Goal: Task Accomplishment & Management: Complete application form

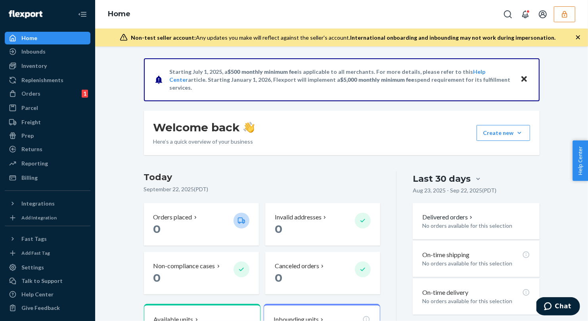
click at [564, 14] on icon "button" at bounding box center [565, 14] width 8 height 8
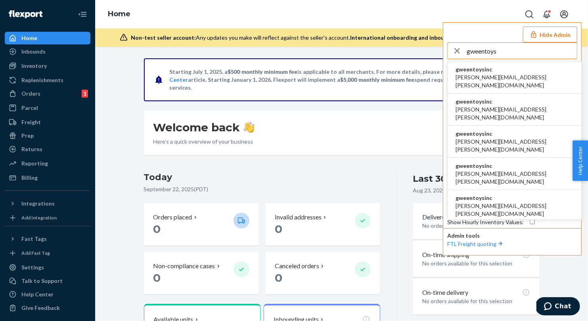
type input "gweentoys"
click at [472, 72] on span "gweentoysinc" at bounding box center [515, 69] width 118 height 8
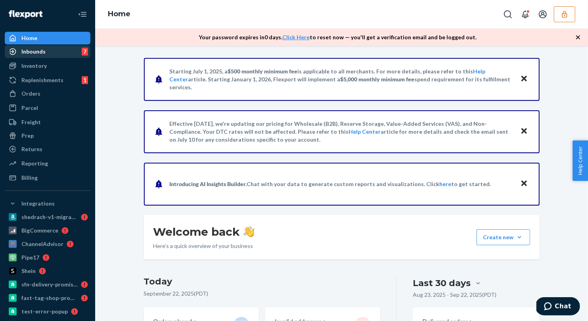
click at [49, 52] on div "Inbounds 7" at bounding box center [48, 51] width 84 height 11
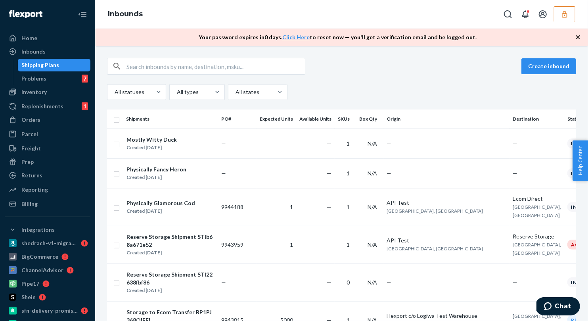
click at [568, 14] on icon "button" at bounding box center [565, 14] width 8 height 8
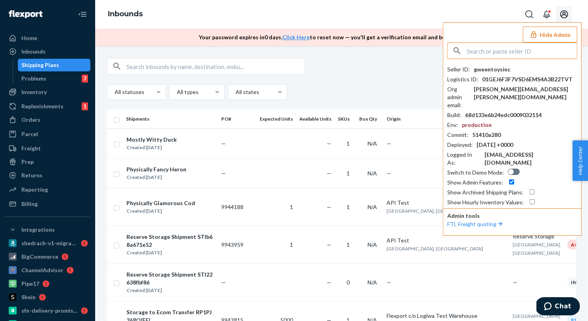
click at [565, 15] on icon "Open account menu" at bounding box center [564, 14] width 8 height 8
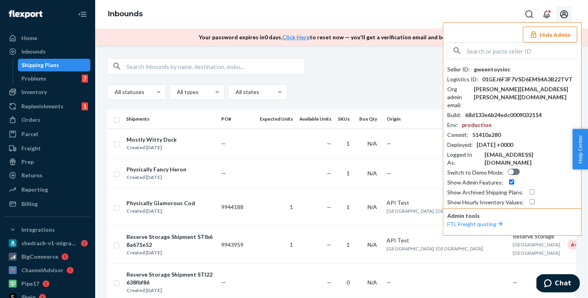
click at [499, 19] on div "Inbounds Hide Admin Seller ID : gweentoysinc Logistics ID : 01GEJ6F3F7VSD6EMS4A…" at bounding box center [341, 14] width 493 height 29
click at [499, 52] on input "text" at bounding box center [522, 51] width 110 height 16
click at [313, 72] on div "Create inbound" at bounding box center [341, 66] width 469 height 17
click at [548, 34] on button "Hide Admin" at bounding box center [550, 35] width 54 height 16
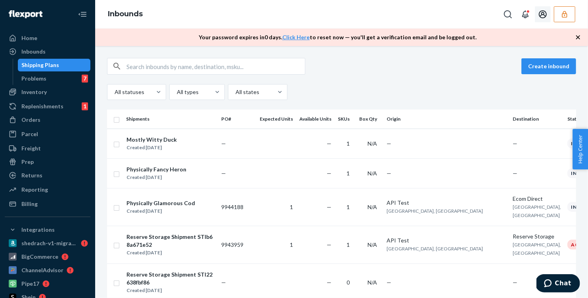
click at [427, 59] on div "Create inbound" at bounding box center [341, 66] width 469 height 17
click at [544, 67] on button "Create inbound" at bounding box center [548, 66] width 55 height 16
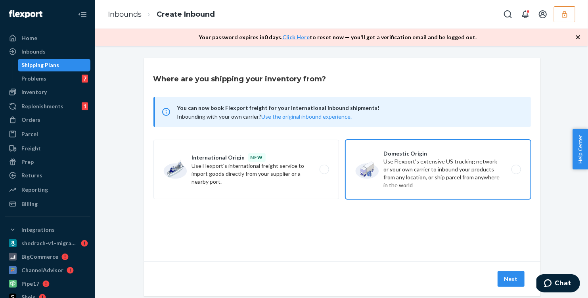
scroll to position [17, 0]
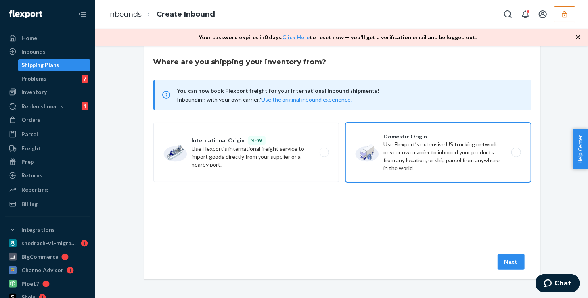
click at [479, 150] on label "Domestic Origin Use Flexport’s extensive US trucking network or your own carrie…" at bounding box center [438, 152] width 186 height 59
click at [516, 150] on input "Domestic Origin Use Flexport’s extensive US trucking network or your own carrie…" at bounding box center [518, 152] width 5 height 5
radio input "true"
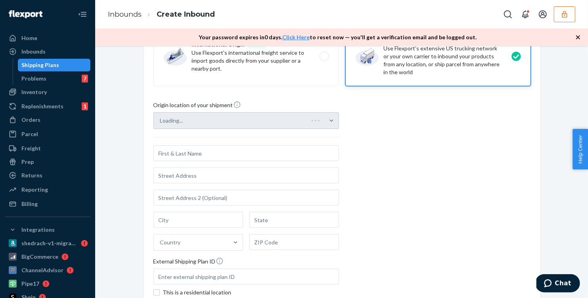
scroll to position [117, 0]
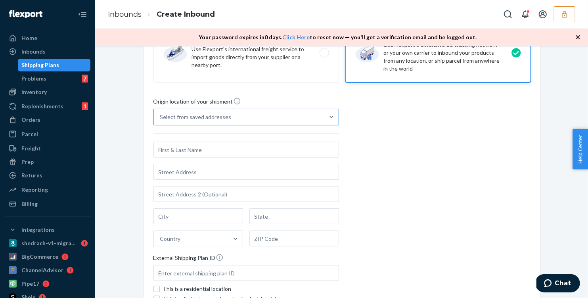
click at [281, 113] on div "Select from saved addresses" at bounding box center [239, 117] width 171 height 16
click at [161, 113] on input "Select from saved addresses" at bounding box center [160, 117] width 1 height 8
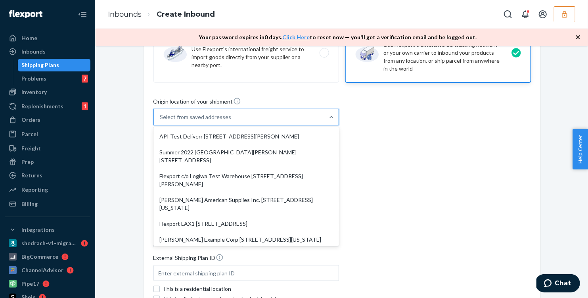
click at [397, 117] on div "Origin location of your shipment option API Test Deliverr 577 Howard St Suite 4…" at bounding box center [342, 205] width 378 height 216
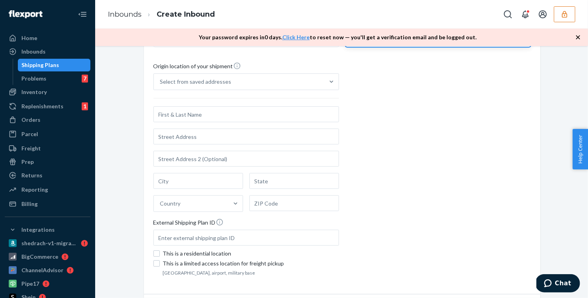
scroll to position [163, 0]
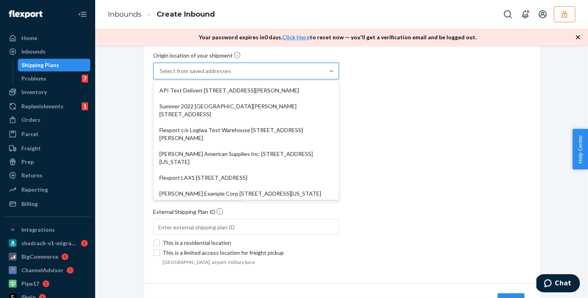
click at [293, 73] on div "Select from saved addresses" at bounding box center [239, 71] width 171 height 16
click at [161, 73] on input "option API Test Deliverr 577 Howard St Suite 400 San Francisco, CA 94105 focuse…" at bounding box center [160, 71] width 1 height 8
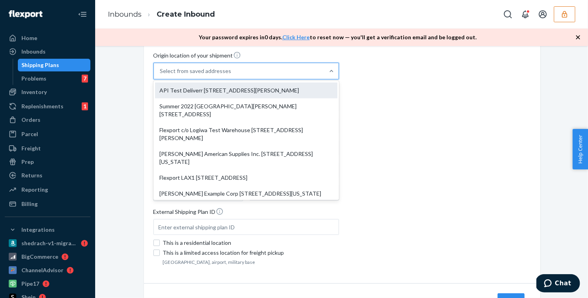
click at [277, 90] on div "API Test Deliverr 577 Howard St Suite 400 San Francisco, CA 94105" at bounding box center [246, 90] width 182 height 16
click at [161, 75] on input "option API Test Deliverr 577 Howard St Suite 400 San Francisco, CA 94105 focuse…" at bounding box center [160, 71] width 1 height 8
type input "API Test"
type input "Suite 400"
type input "San Francisco"
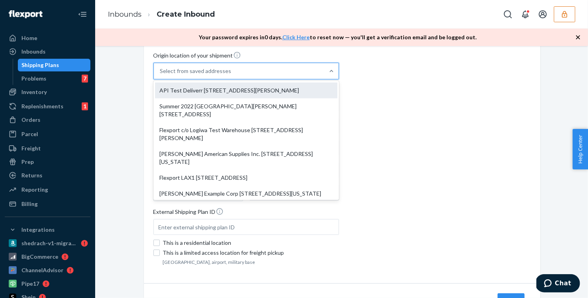
type input "CA"
type input "94105"
type input "577 Howard St"
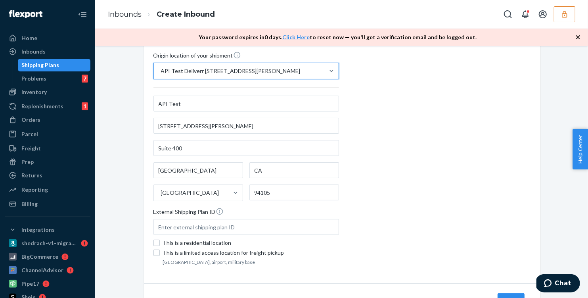
scroll to position [201, 0]
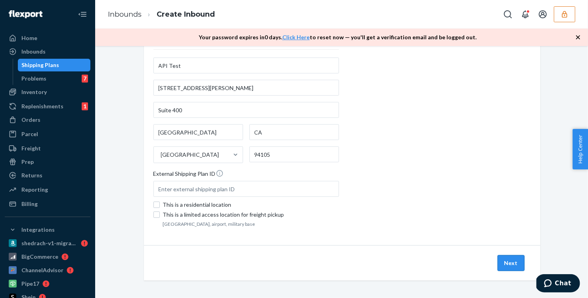
click at [511, 263] on button "Next" at bounding box center [511, 263] width 27 height 16
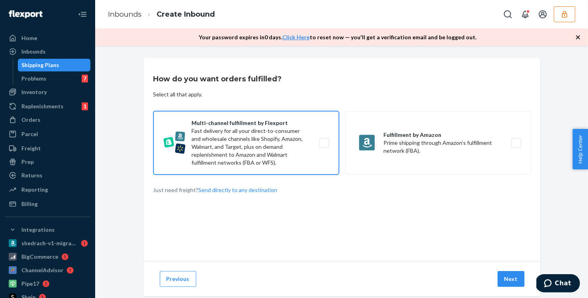
click at [251, 148] on label "Multi-channel fulfillment by Flexport Fast delivery for all your direct-to-cons…" at bounding box center [246, 142] width 186 height 63
click at [324, 146] on input "Multi-channel fulfillment by Flexport Fast delivery for all your direct-to-cons…" at bounding box center [326, 142] width 5 height 5
checkbox input "true"
click at [506, 282] on button "Next" at bounding box center [511, 279] width 27 height 16
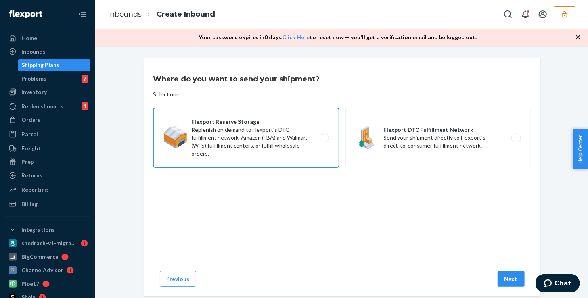
click at [259, 139] on label "Flexport Reserve Storage Replenish on demand to Flexport's DTC fulfillment netw…" at bounding box center [246, 137] width 186 height 59
click at [324, 139] on input "Flexport Reserve Storage Replenish on demand to Flexport's DTC fulfillment netw…" at bounding box center [326, 137] width 5 height 5
radio input "true"
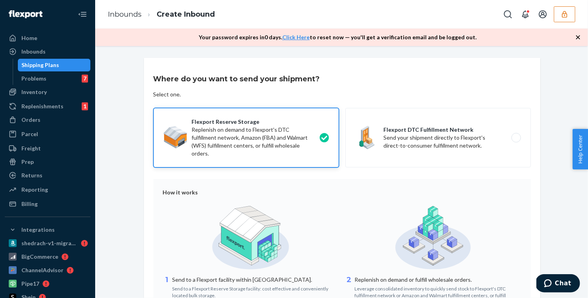
scroll to position [86, 0]
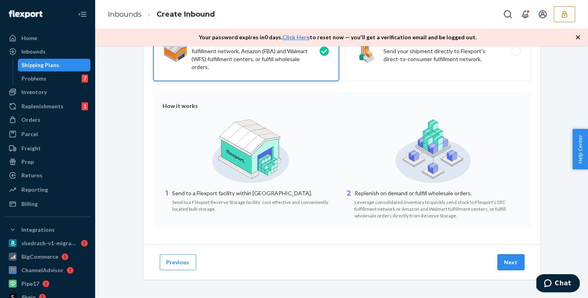
click at [513, 261] on button "Next" at bounding box center [511, 262] width 27 height 16
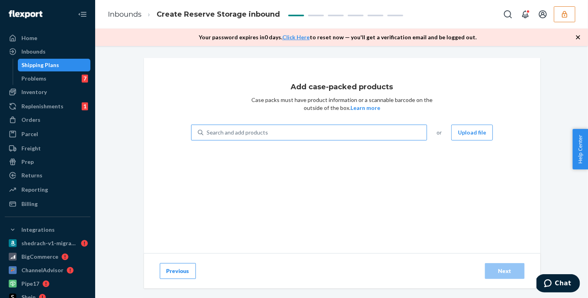
click at [261, 134] on div "Search and add products" at bounding box center [237, 132] width 61 height 8
click at [207, 134] on input "Search and add products" at bounding box center [207, 132] width 1 height 8
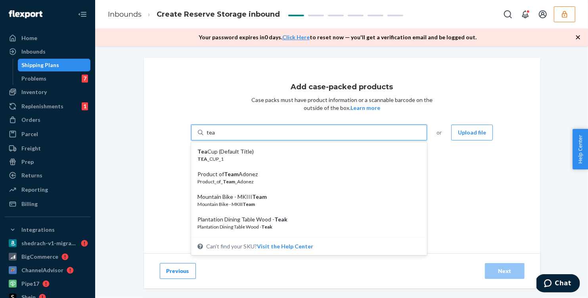
type input "tea c"
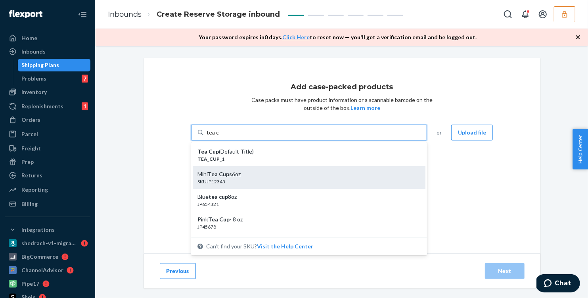
click at [240, 176] on div "Mini Tea Cups 6oz" at bounding box center [305, 174] width 217 height 8
click at [219, 136] on input "tea c" at bounding box center [213, 132] width 12 height 8
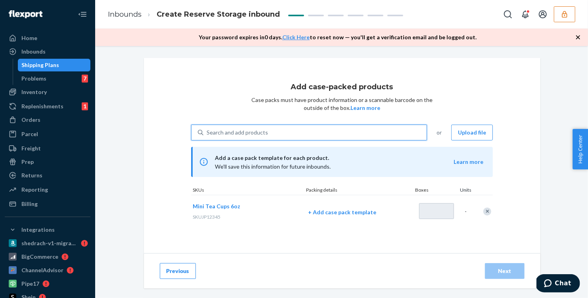
click at [240, 136] on div "Search and add products" at bounding box center [315, 132] width 224 height 14
click at [207, 136] on input "0 results available. Select is focused ,type to refine list, press Down to open…" at bounding box center [207, 132] width 1 height 8
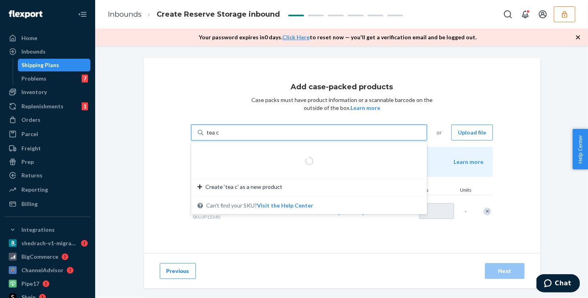
type input "tea cu"
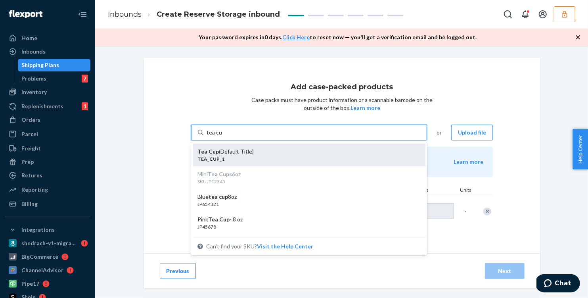
click at [263, 159] on div "TEA _ CUP _1" at bounding box center [305, 158] width 217 height 7
click at [222, 136] on input "tea cu" at bounding box center [214, 132] width 15 height 8
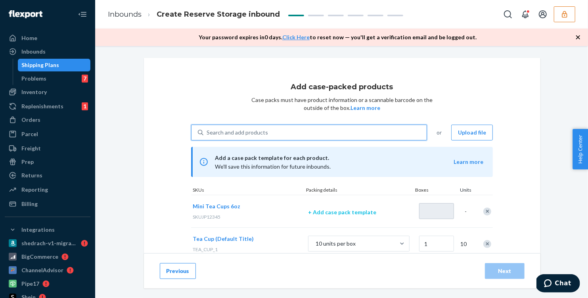
scroll to position [17, 0]
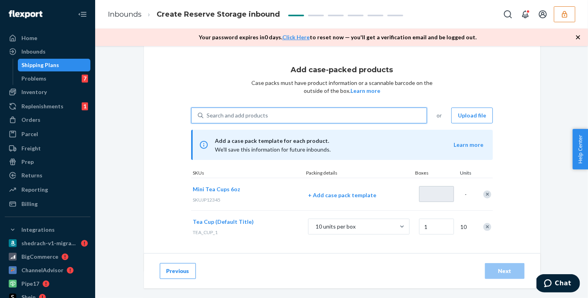
click at [483, 194] on div at bounding box center [483, 194] width 20 height 21
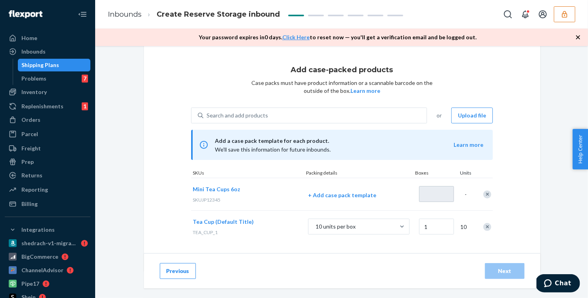
click at [486, 194] on div "Remove Item" at bounding box center [487, 194] width 8 height 8
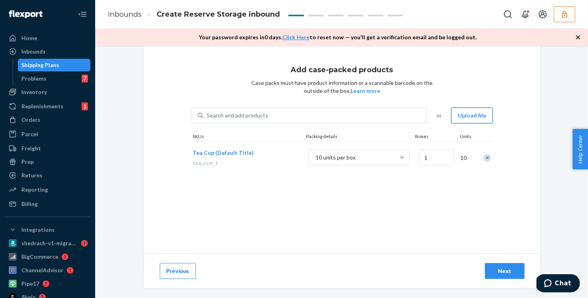
click at [472, 117] on button "Upload file" at bounding box center [472, 115] width 42 height 16
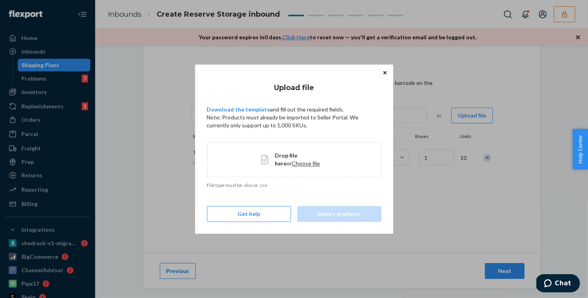
click at [384, 72] on icon "Close" at bounding box center [384, 72] width 3 height 3
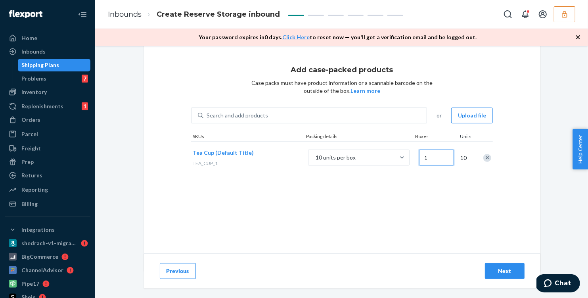
click at [428, 152] on input "1" at bounding box center [436, 158] width 35 height 16
type input "20"
click at [510, 274] on div "Next" at bounding box center [505, 271] width 26 height 8
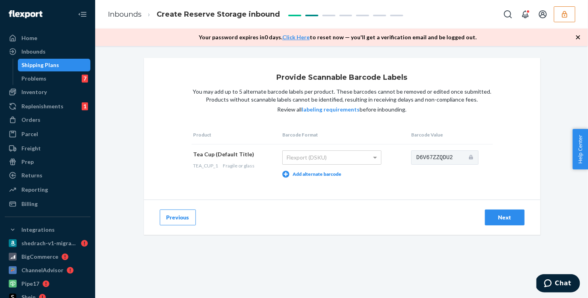
click at [500, 216] on div "Next" at bounding box center [505, 217] width 26 height 8
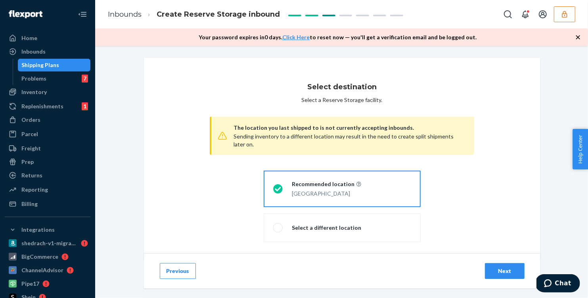
scroll to position [4, 0]
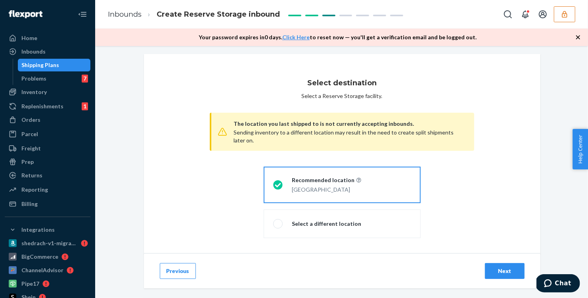
click at [507, 275] on button "Next" at bounding box center [505, 271] width 40 height 16
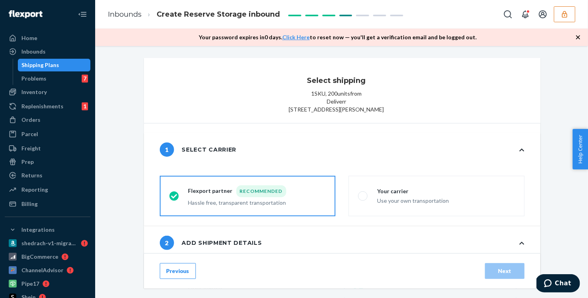
radio input "false"
type input "1"
radio input "false"
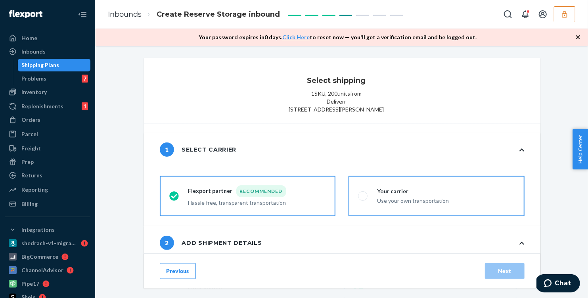
click at [399, 205] on div "Use your own transportation" at bounding box center [413, 200] width 72 height 10
click at [363, 199] on input "Your carrier Use your own transportation" at bounding box center [360, 196] width 5 height 5
radio input "true"
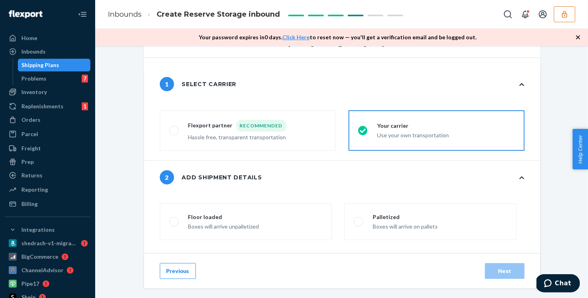
scroll to position [68, 0]
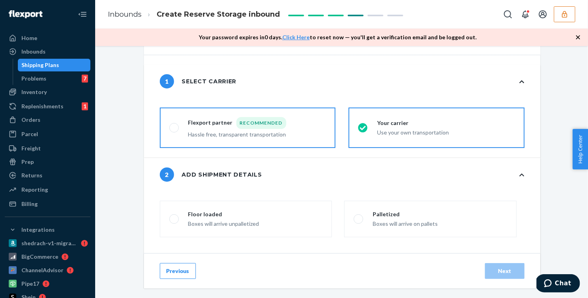
click at [211, 138] on div "Hassle free, transparent transportation" at bounding box center [237, 134] width 98 height 10
click at [174, 130] on input "Flexport partner Recommended Hassle free, transparent transportation" at bounding box center [171, 127] width 5 height 5
radio input "true"
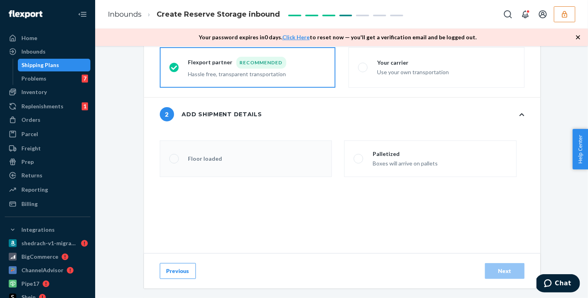
scroll to position [122, 0]
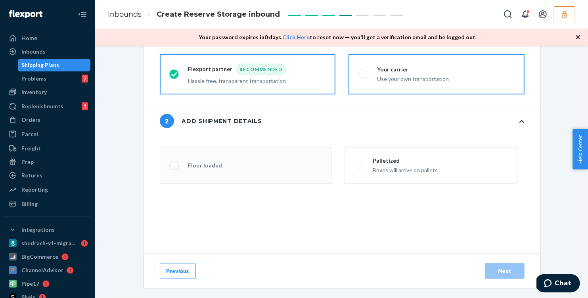
click at [392, 83] on div "Use your own transportation" at bounding box center [413, 78] width 72 height 10
click at [363, 77] on input "Your carrier Use your own transportation" at bounding box center [360, 74] width 5 height 5
radio input "true"
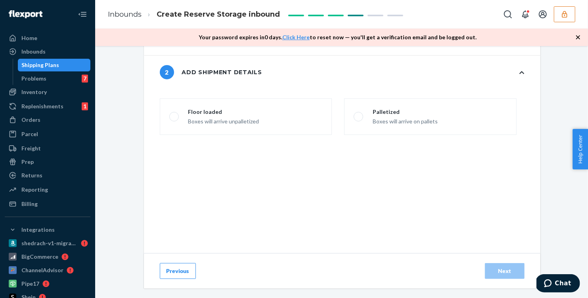
scroll to position [172, 0]
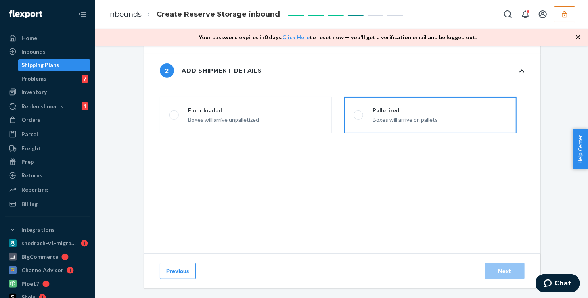
click at [399, 124] on div "Boxes will arrive on pallets" at bounding box center [405, 119] width 65 height 10
click at [359, 118] on input "Palletized Boxes will arrive on pallets" at bounding box center [356, 115] width 5 height 5
radio input "false"
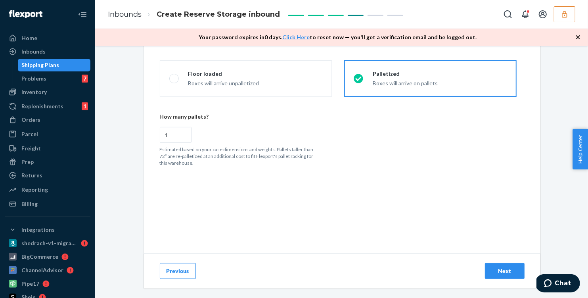
scroll to position [210, 0]
click at [501, 271] on div "Next" at bounding box center [505, 271] width 26 height 8
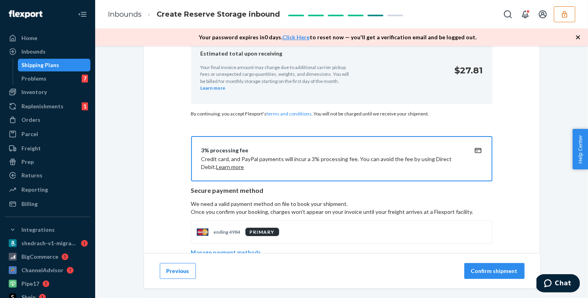
scroll to position [245, 0]
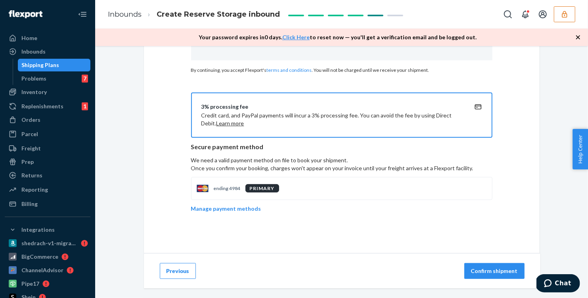
click at [487, 270] on p "Confirm shipment" at bounding box center [494, 271] width 47 height 8
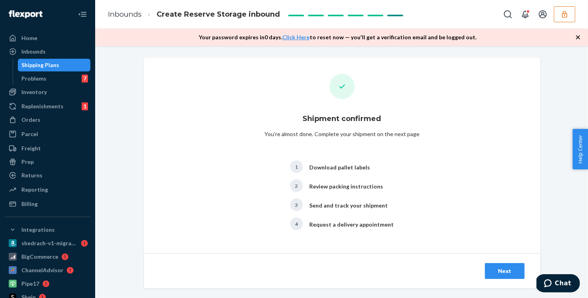
click at [503, 273] on div "Next" at bounding box center [505, 271] width 26 height 8
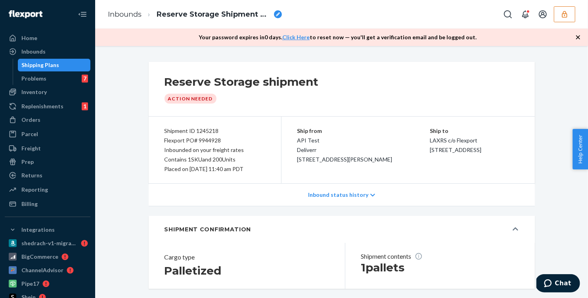
click at [226, 14] on span "Reserve Storage Shipment STIc5e15e7330" at bounding box center [214, 15] width 114 height 10
click at [220, 14] on input "Reserve Storage Shipment STIc5e15e7330" at bounding box center [196, 14] width 79 height 13
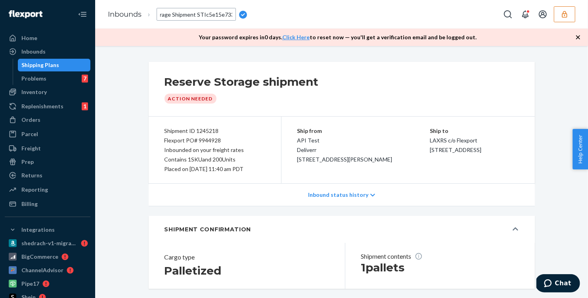
click at [220, 14] on input "Reserve Storage Shipment STIc5e15e7330" at bounding box center [196, 14] width 79 height 13
type input "PO number"
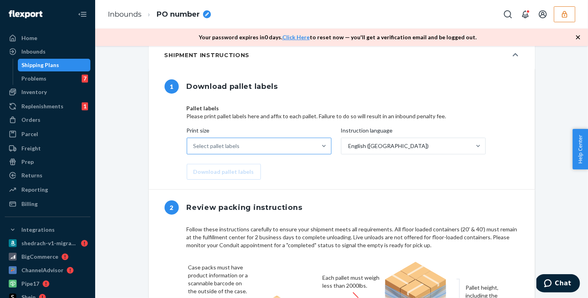
scroll to position [259, 0]
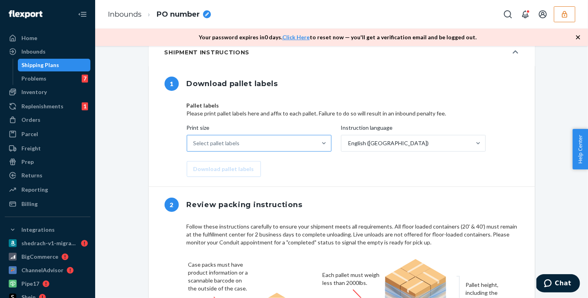
click at [273, 151] on div "Select pallet labels" at bounding box center [252, 143] width 130 height 16
click at [194, 147] on input "Print size Select pallet labels" at bounding box center [194, 143] width 1 height 8
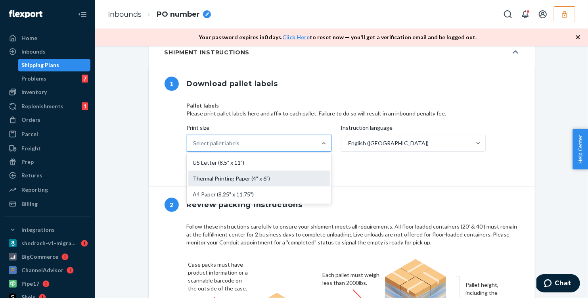
click at [238, 186] on div "Thermal Printing Paper (4" x 6")" at bounding box center [259, 179] width 142 height 16
click at [194, 147] on input "Print size option Thermal Printing Paper (4" x 6") focused, 2 of 3. 3 results a…" at bounding box center [194, 143] width 1 height 8
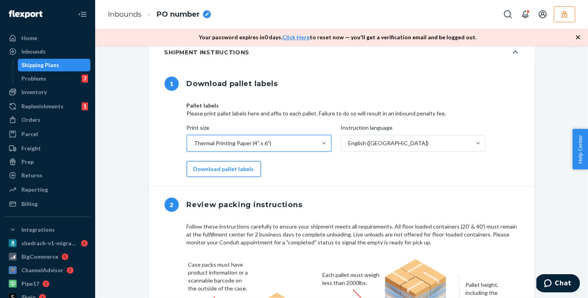
click at [234, 177] on button "Download pallet labels" at bounding box center [224, 169] width 74 height 16
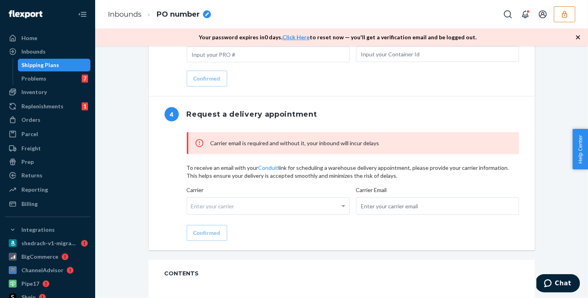
scroll to position [759, 0]
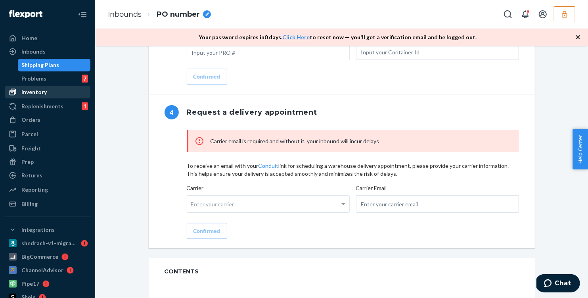
click at [35, 88] on div "Inventory" at bounding box center [33, 92] width 25 height 8
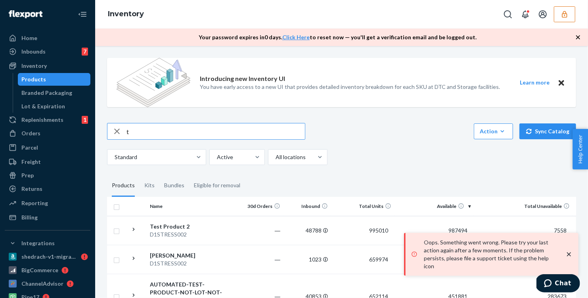
type input "te"
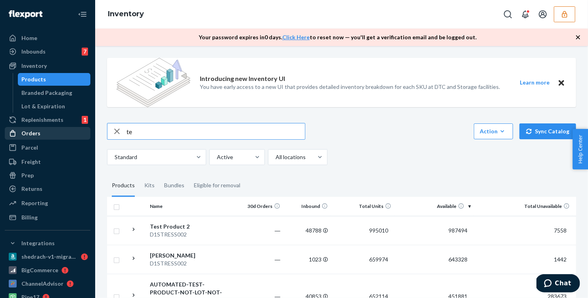
drag, startPoint x: 181, startPoint y: 132, endPoint x: 68, endPoint y: 130, distance: 113.4
click at [68, 130] on div "Home Inbounds 7 Shipping Plans Problems 7 Inventory Products Branded Packaging …" at bounding box center [294, 149] width 588 height 298
click at [52, 63] on div "Inventory" at bounding box center [48, 65] width 84 height 11
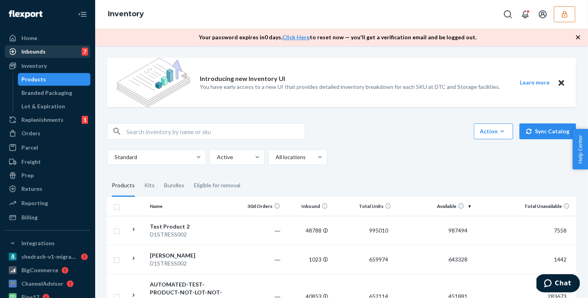
click at [42, 49] on div "Inbounds" at bounding box center [33, 52] width 24 height 8
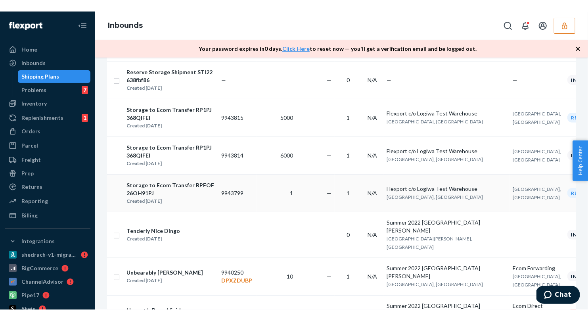
scroll to position [253, 0]
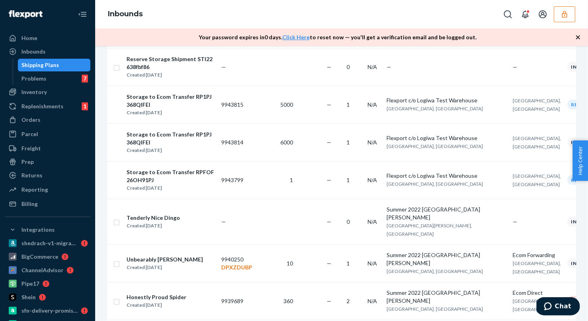
click at [562, 15] on icon "button" at bounding box center [565, 14] width 8 height 8
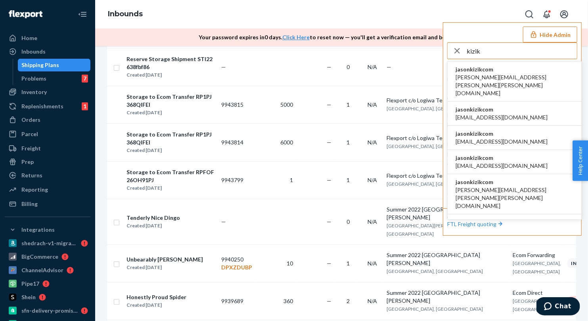
type input "kizik"
click at [487, 72] on span "jasonkizikcom" at bounding box center [515, 69] width 118 height 8
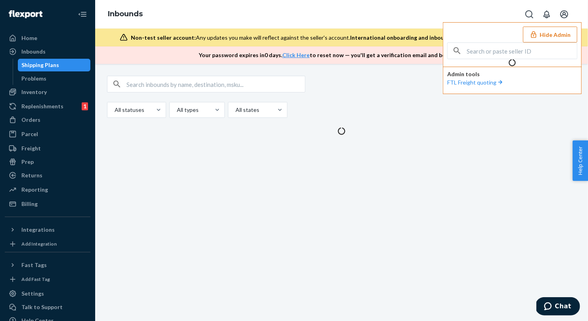
scroll to position [0, 0]
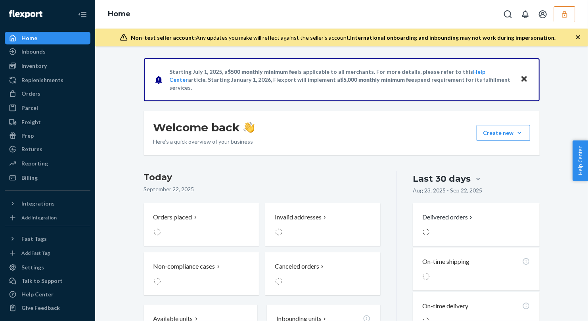
click at [569, 13] on button "button" at bounding box center [564, 14] width 21 height 16
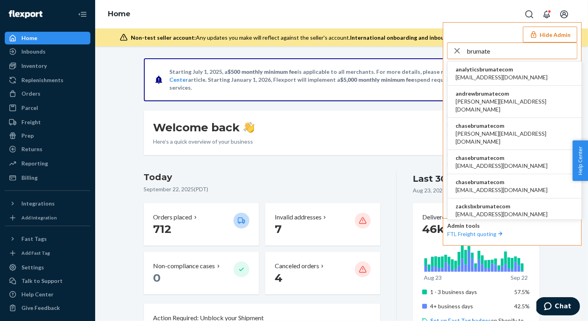
type input "brumate"
click at [487, 122] on span "chasebrumatecom" at bounding box center [515, 126] width 118 height 8
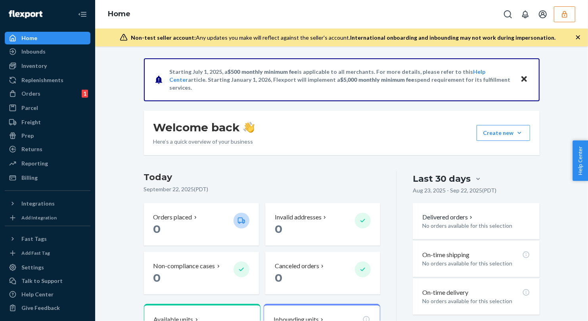
click at [565, 17] on icon "button" at bounding box center [564, 14] width 5 height 7
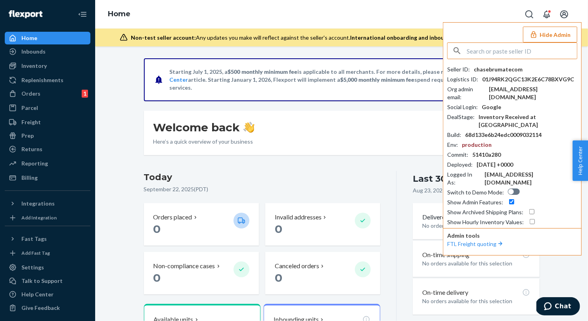
click at [514, 188] on div at bounding box center [514, 191] width 12 height 6
checkbox input "true"
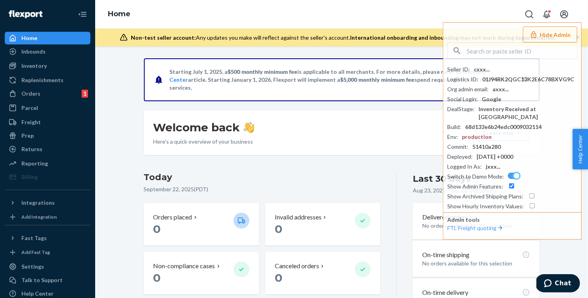
click at [310, 22] on div "Home Hide Admin Seller ID : cxxx... Logistics ID : 01J94RK2QGC13K2E6C78BXVG9C O…" at bounding box center [341, 14] width 493 height 29
click at [45, 55] on div "Inbounds" at bounding box center [48, 51] width 84 height 11
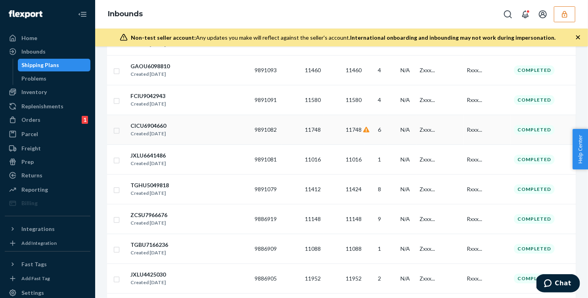
scroll to position [967, 0]
click at [38, 96] on div "Inventory" at bounding box center [48, 91] width 84 height 11
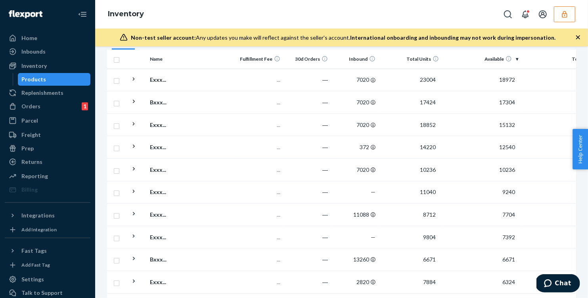
scroll to position [164, 0]
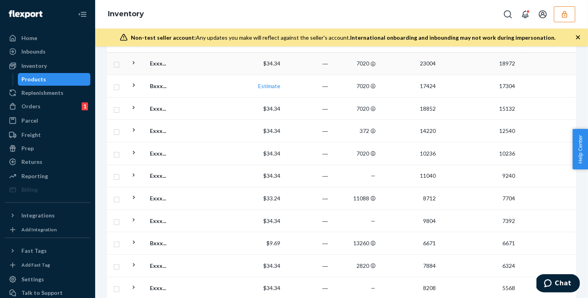
click at [217, 66] on td "Exxx..." at bounding box center [191, 63] width 89 height 23
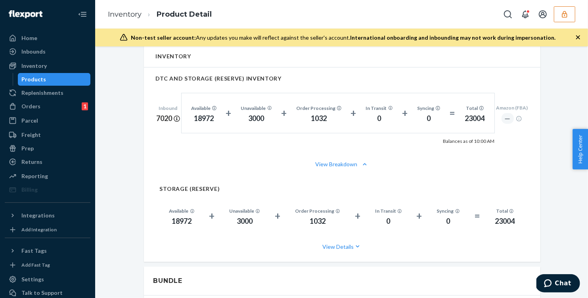
scroll to position [499, 0]
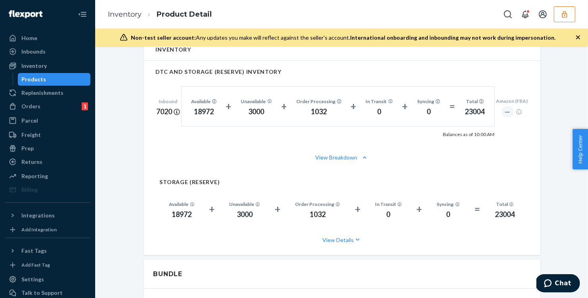
click at [280, 179] on h2 "STORAGE (RESERVE)" at bounding box center [342, 182] width 365 height 6
click at [347, 229] on button "View Details" at bounding box center [342, 239] width 365 height 21
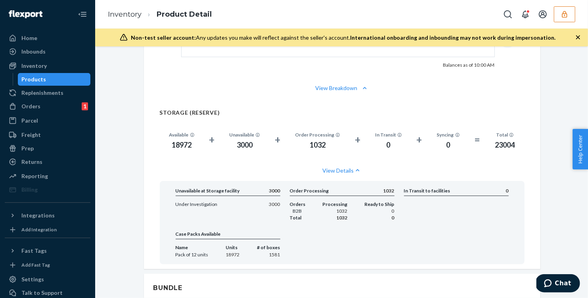
scroll to position [569, 0]
click at [28, 65] on div "Inventory" at bounding box center [33, 66] width 25 height 8
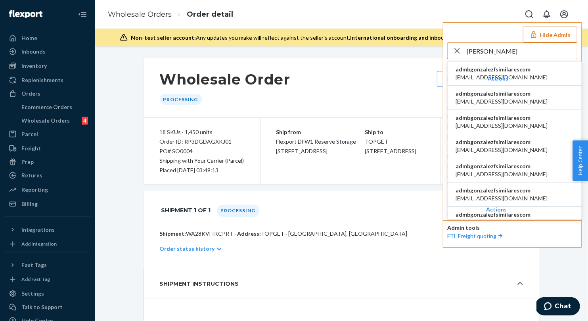
type input "[PERSON_NAME]"
click at [509, 77] on span "[EMAIL_ADDRESS][DOMAIN_NAME]" at bounding box center [502, 77] width 92 height 8
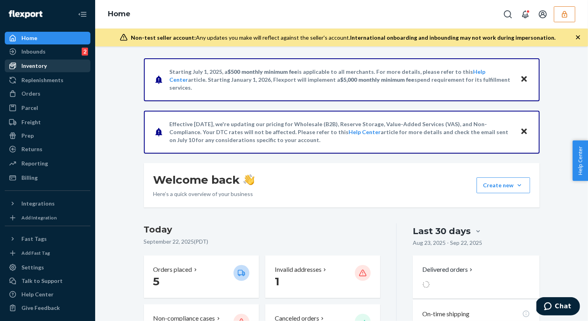
click at [38, 63] on div "Inventory" at bounding box center [33, 66] width 25 height 8
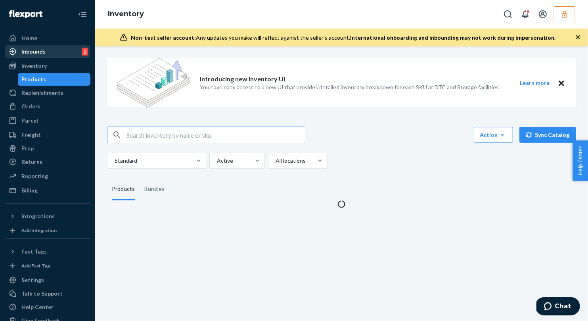
click at [38, 55] on div "Inbounds" at bounding box center [33, 52] width 24 height 8
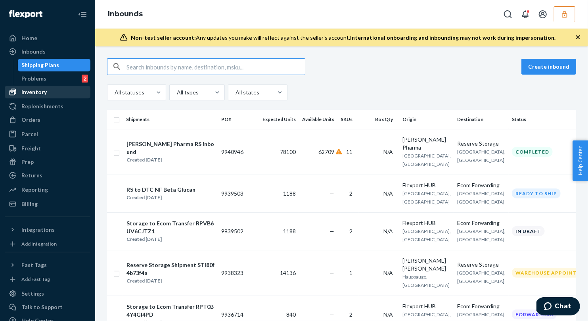
click at [37, 95] on div "Inventory" at bounding box center [33, 92] width 25 height 8
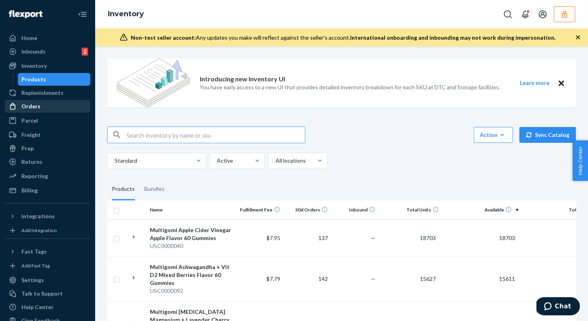
click at [44, 107] on div "Orders" at bounding box center [48, 106] width 84 height 11
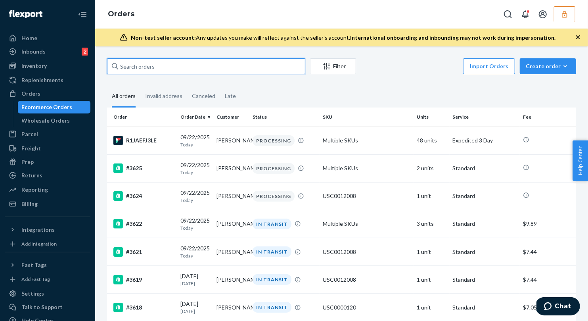
click at [259, 65] on input "text" at bounding box center [206, 66] width 198 height 16
paste input "407 W Paseo Celestial"
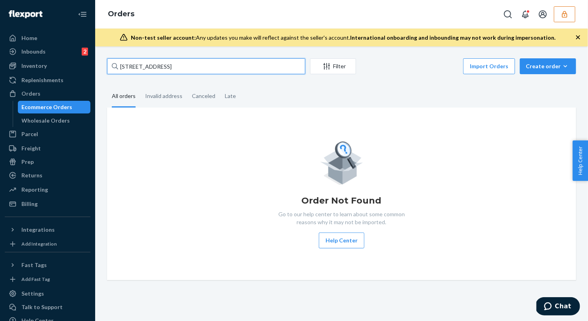
drag, startPoint x: 201, startPoint y: 67, endPoint x: 132, endPoint y: 66, distance: 69.4
click at [132, 66] on input "407 W Paseo Celestial" at bounding box center [206, 66] width 198 height 16
type input "407"
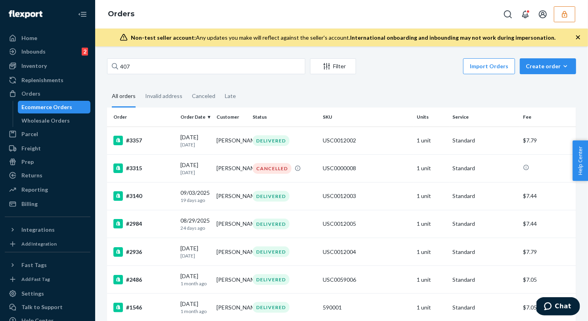
click at [564, 14] on icon "button" at bounding box center [565, 14] width 8 height 8
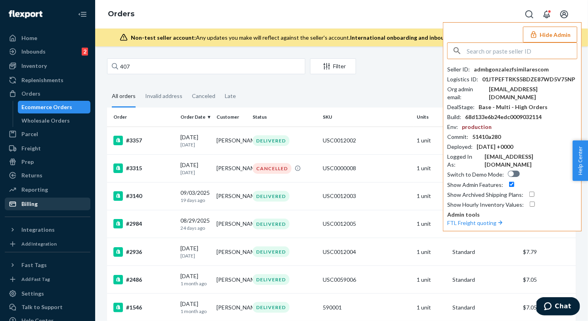
click at [45, 201] on div "Billing" at bounding box center [48, 203] width 84 height 11
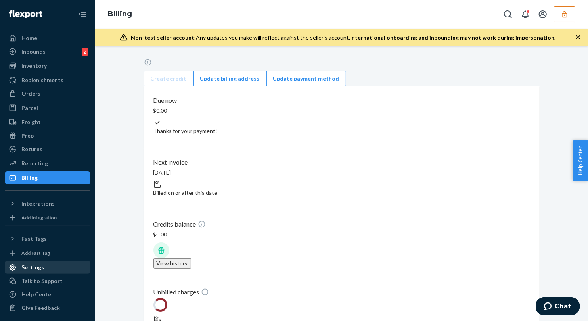
click at [29, 272] on div "Settings" at bounding box center [48, 267] width 84 height 11
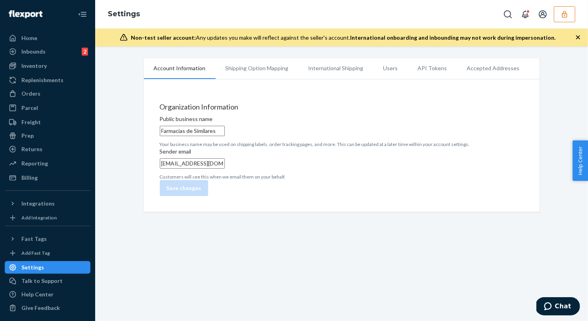
click at [264, 71] on li "Shipping Option Mapping" at bounding box center [257, 68] width 83 height 20
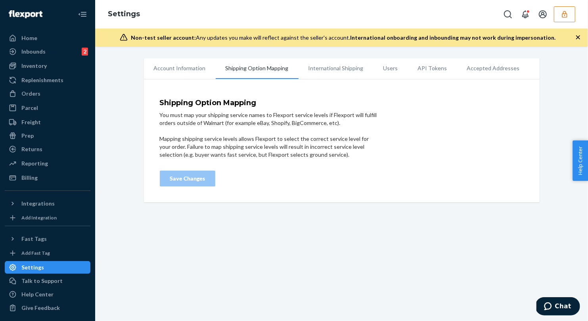
click at [341, 72] on li "International Shipping" at bounding box center [336, 68] width 75 height 20
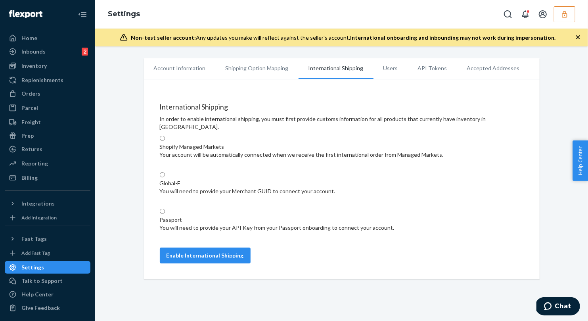
click at [383, 70] on li "Users" at bounding box center [391, 68] width 35 height 20
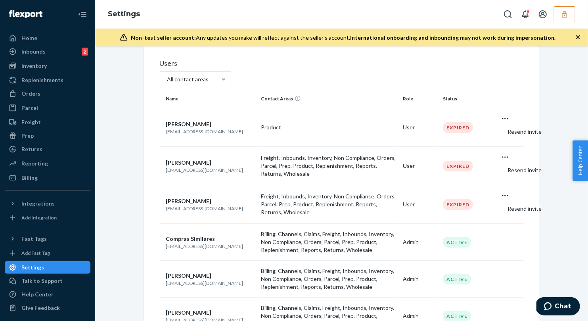
scroll to position [66, 0]
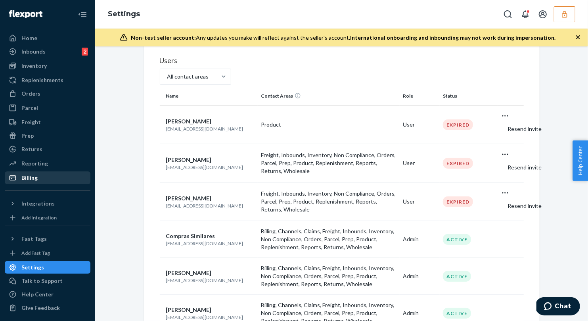
click at [24, 181] on div "Billing" at bounding box center [29, 178] width 16 height 8
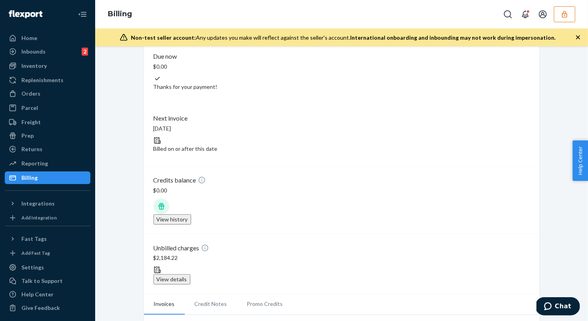
scroll to position [27, 0]
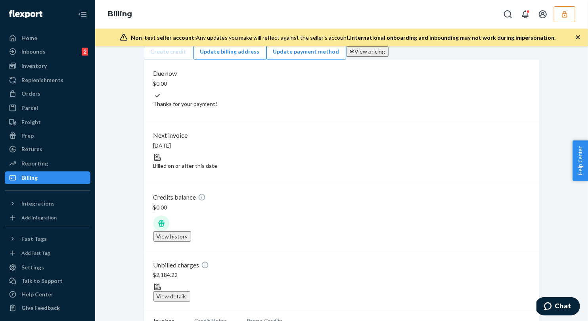
click at [562, 18] on button "button" at bounding box center [564, 14] width 21 height 16
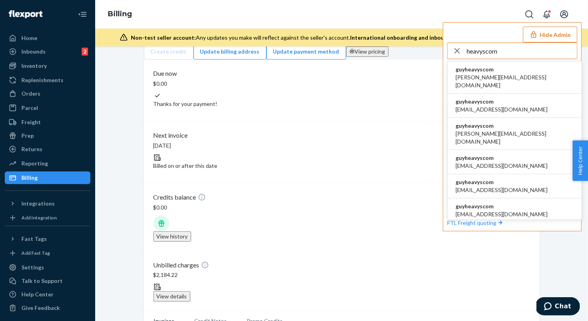
type input "heavyscom"
click at [502, 71] on li "guyheavyscom alane@heavys.com" at bounding box center [515, 77] width 134 height 32
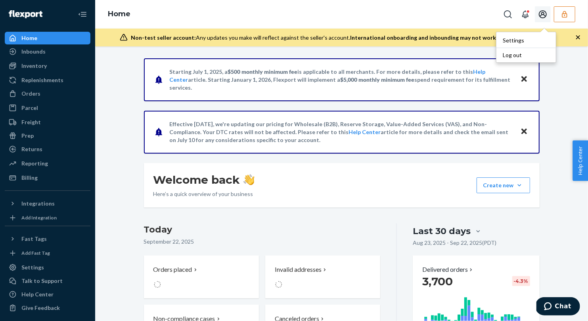
click at [563, 16] on icon "button" at bounding box center [564, 14] width 5 height 7
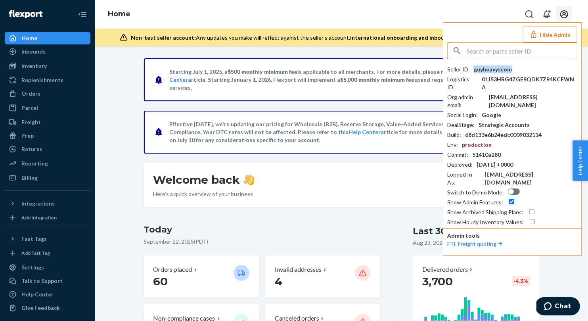
click at [489, 70] on div "guyheavyscom" at bounding box center [493, 69] width 38 height 8
